Goal: Navigation & Orientation: Find specific page/section

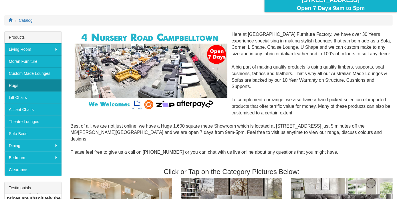
scroll to position [57, 0]
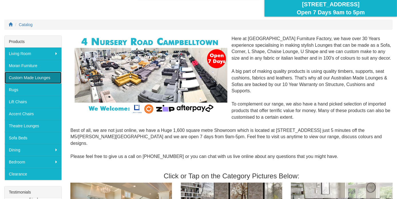
click at [48, 74] on link "Custom Made Lounges" at bounding box center [33, 78] width 57 height 12
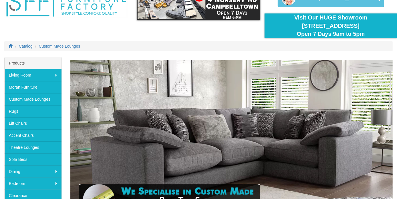
scroll to position [29, 0]
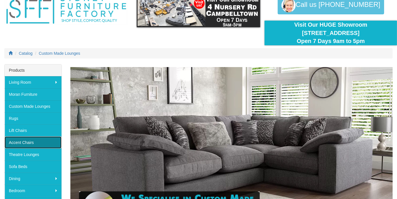
click at [35, 139] on link "Accent Chairs" at bounding box center [33, 142] width 57 height 12
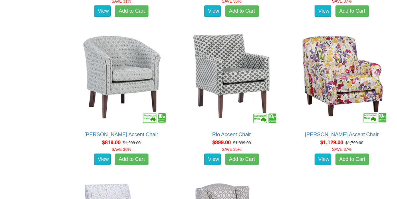
scroll to position [401, 0]
